Goal: Information Seeking & Learning: Learn about a topic

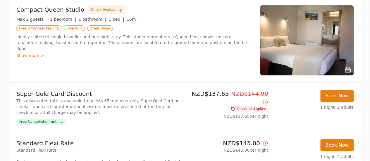
scroll to position [100, 0]
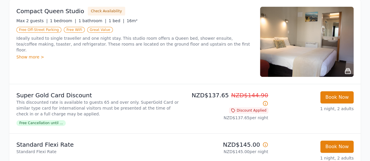
click at [325, 41] on img at bounding box center [307, 42] width 94 height 70
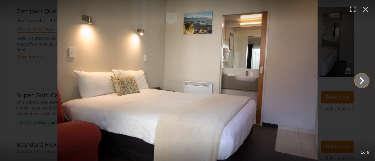
click at [361, 82] on icon "Show slide 2 of 6" at bounding box center [362, 80] width 4 height 7
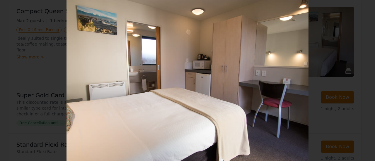
click at [366, 80] on icon "Show slide 3 of 6" at bounding box center [362, 81] width 14 height 14
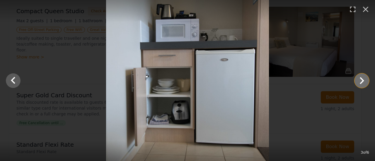
click at [363, 82] on icon "Show slide 4 of 6" at bounding box center [362, 81] width 14 height 14
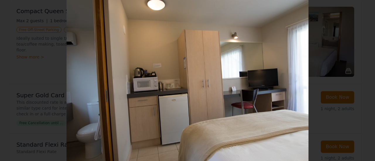
click at [362, 83] on icon "Show slide 5 of 6" at bounding box center [362, 81] width 14 height 14
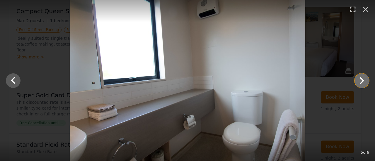
click at [363, 84] on icon "Show slide 6 of 6" at bounding box center [362, 81] width 14 height 14
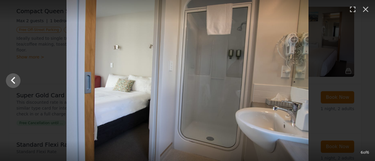
click at [364, 85] on div at bounding box center [187, 80] width 375 height 161
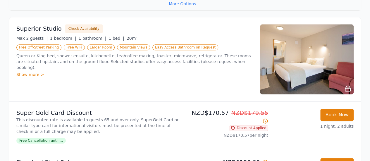
scroll to position [299, 0]
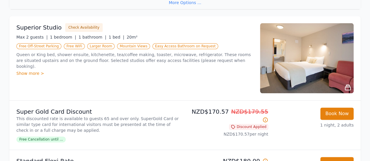
click at [315, 64] on img at bounding box center [307, 58] width 94 height 70
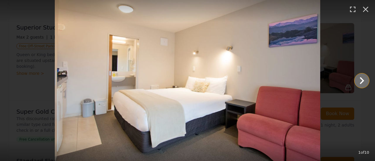
click at [359, 83] on icon "Show slide 2 of 10" at bounding box center [362, 81] width 14 height 14
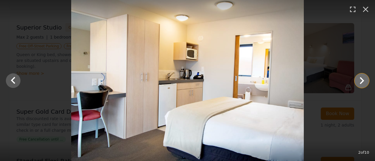
click at [360, 83] on icon "Show slide 3 of 10" at bounding box center [362, 80] width 4 height 7
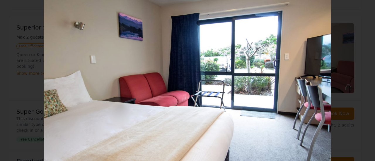
click at [360, 82] on icon "Show slide 4 of 10" at bounding box center [362, 81] width 14 height 14
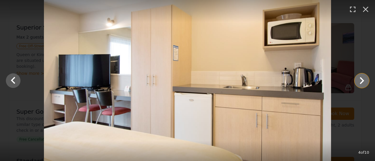
click at [360, 83] on icon "Show slide 5 of 10" at bounding box center [362, 81] width 14 height 14
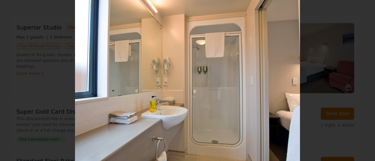
click at [359, 83] on icon "Show slide 6 of 10" at bounding box center [362, 81] width 14 height 14
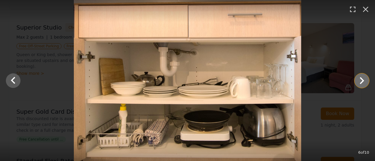
click at [360, 83] on icon "Show slide 7 of 10" at bounding box center [362, 81] width 14 height 14
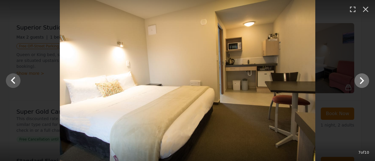
click at [359, 83] on icon "Show slide 8 of 10" at bounding box center [362, 81] width 14 height 14
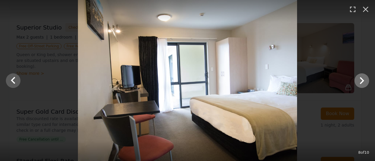
click at [359, 83] on icon "Show slide 9 of 10" at bounding box center [362, 81] width 14 height 14
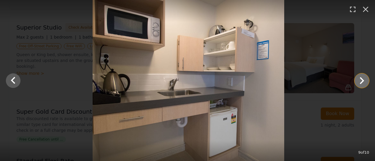
click at [360, 82] on icon "Show slide 10 of 10" at bounding box center [362, 81] width 14 height 14
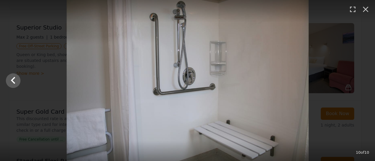
click at [360, 83] on div at bounding box center [187, 80] width 375 height 161
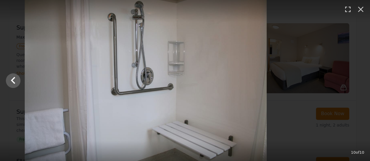
click at [360, 83] on div at bounding box center [185, 80] width 370 height 161
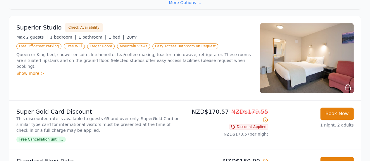
click at [328, 71] on img at bounding box center [307, 58] width 94 height 70
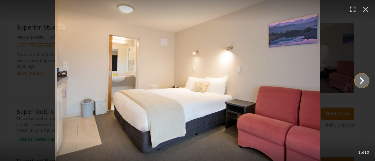
click at [359, 86] on icon "Show slide 2 of 10" at bounding box center [362, 81] width 14 height 14
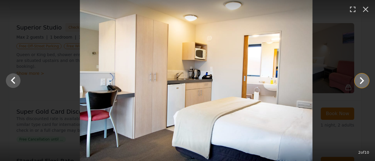
click at [358, 84] on icon "Show slide 3 of 10" at bounding box center [362, 81] width 14 height 14
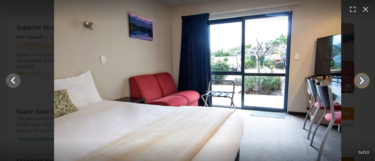
click at [359, 82] on icon "Show slide 4 of 10" at bounding box center [362, 81] width 14 height 14
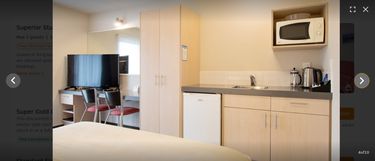
click at [360, 81] on icon "Show slide 5 of 10" at bounding box center [362, 81] width 14 height 14
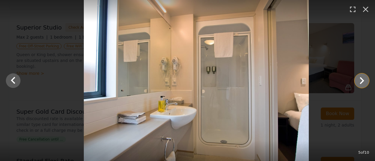
click at [362, 81] on icon "Show slide 6 of 10" at bounding box center [362, 80] width 4 height 7
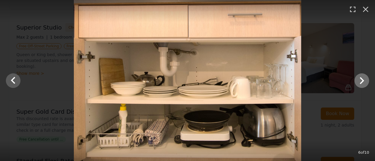
click at [361, 83] on icon "Show slide 7 of 10" at bounding box center [362, 80] width 4 height 7
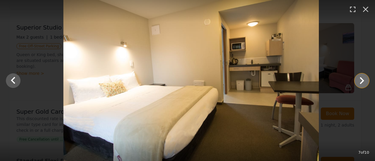
click at [360, 82] on icon "Show slide 8 of 10" at bounding box center [362, 81] width 14 height 14
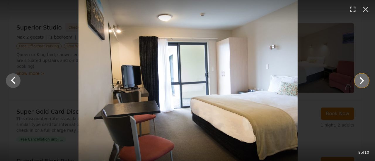
click at [361, 81] on icon "Show slide 9 of 10" at bounding box center [362, 81] width 14 height 14
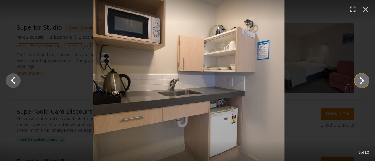
click at [362, 81] on icon "Show slide 10 of 10" at bounding box center [362, 80] width 4 height 7
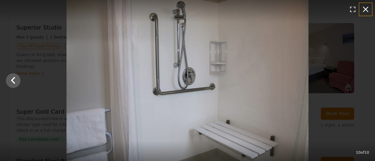
click at [364, 13] on icon "button" at bounding box center [365, 9] width 9 height 9
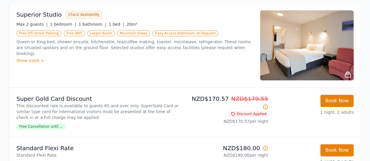
scroll to position [313, 0]
